Goal: Browse casually

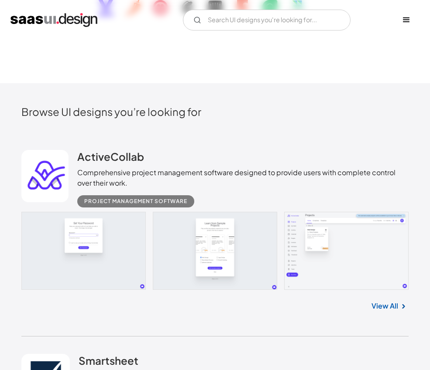
scroll to position [218, 0]
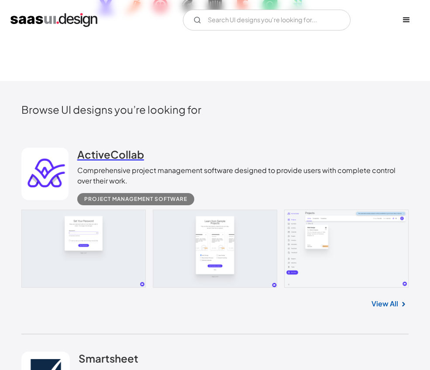
click at [140, 154] on h2 "ActiveCollab" at bounding box center [110, 154] width 67 height 13
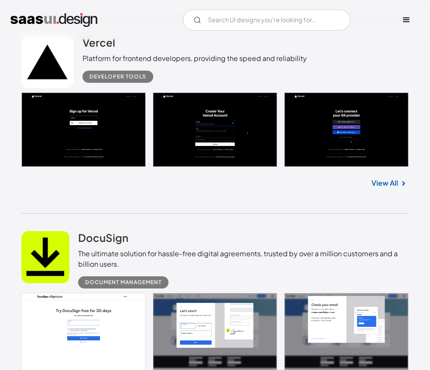
scroll to position [922, 0]
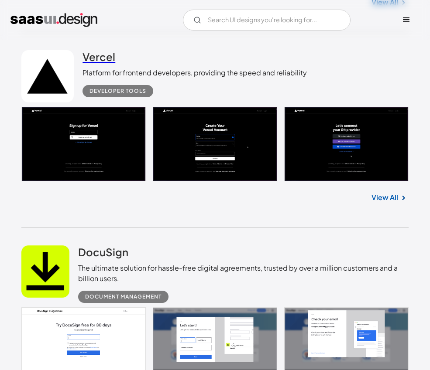
click at [89, 58] on h2 "Vercel" at bounding box center [98, 56] width 33 height 13
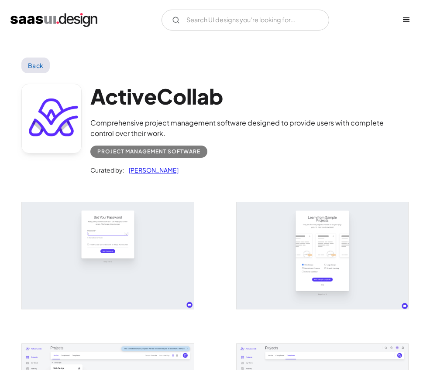
click at [159, 97] on h1 "ActiveCollab" at bounding box center [249, 96] width 318 height 25
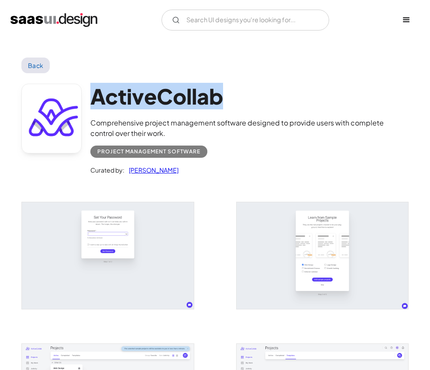
click at [159, 97] on h1 "ActiveCollab" at bounding box center [249, 96] width 318 height 25
copy h1 "ActiveCollab"
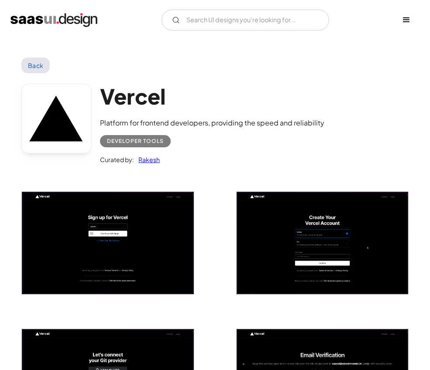
click at [83, 103] on link at bounding box center [56, 119] width 70 height 70
